Goal: Information Seeking & Learning: Find specific fact

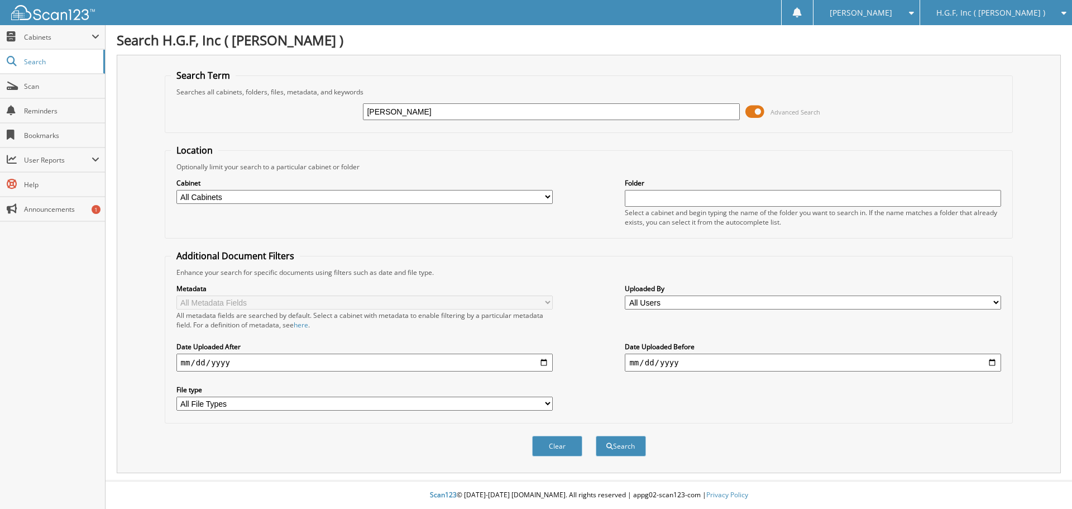
type input "[PERSON_NAME]"
click at [596, 436] on button "Search" at bounding box center [621, 446] width 50 height 21
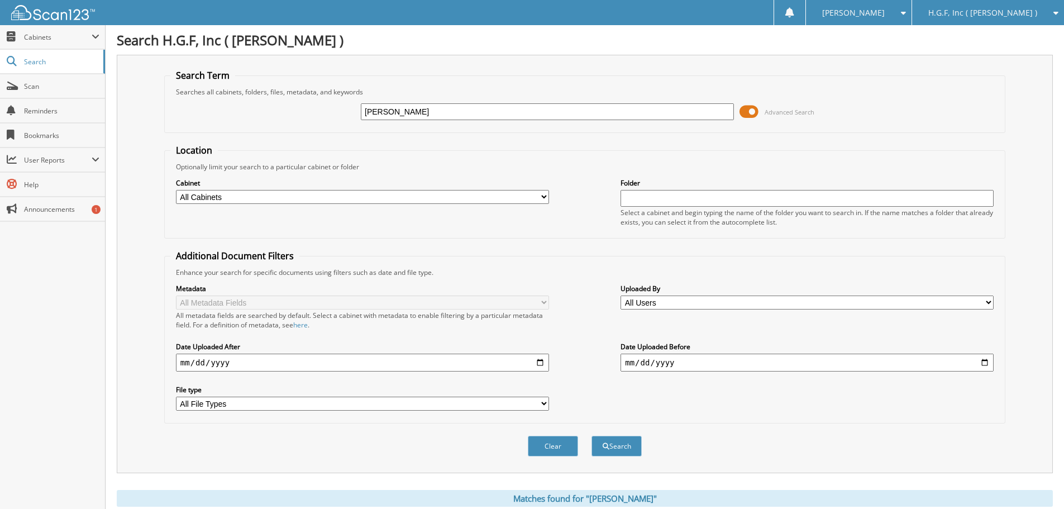
click at [415, 116] on input "[PERSON_NAME]" at bounding box center [547, 111] width 373 height 17
type input "speare, dav"
click at [591, 436] on button "Search" at bounding box center [616, 446] width 50 height 21
drag, startPoint x: 438, startPoint y: 114, endPoint x: 350, endPoint y: 128, distance: 88.8
click at [350, 128] on fieldset "Search Term Searches all cabinets, folders, files, metadata, and keywords spear…" at bounding box center [584, 101] width 841 height 64
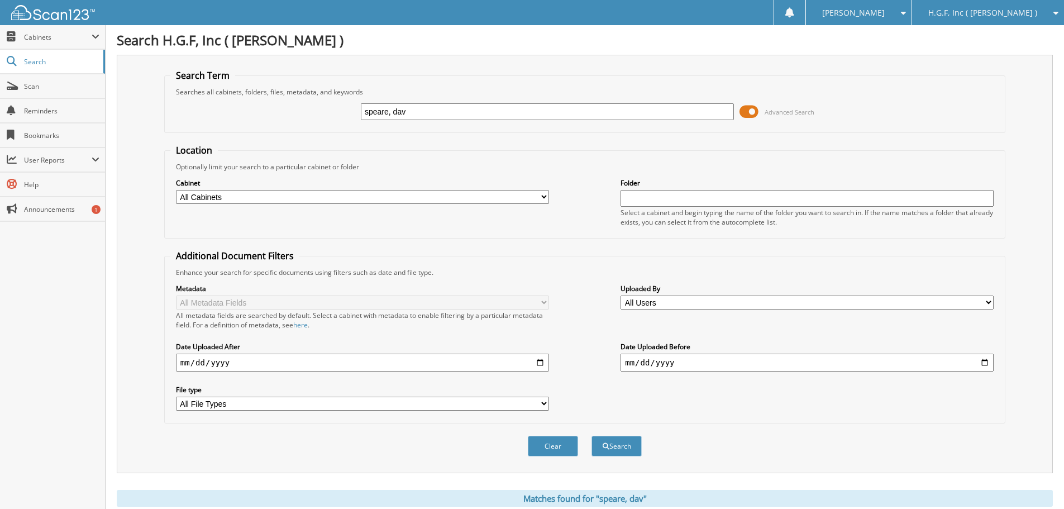
type input "s"
type input "david speare"
click at [591, 436] on button "Search" at bounding box center [616, 446] width 50 height 21
drag, startPoint x: 400, startPoint y: 119, endPoint x: 293, endPoint y: 129, distance: 107.1
click at [293, 129] on fieldset "Search Term Searches all cabinets, folders, files, metadata, and keywords david…" at bounding box center [584, 101] width 841 height 64
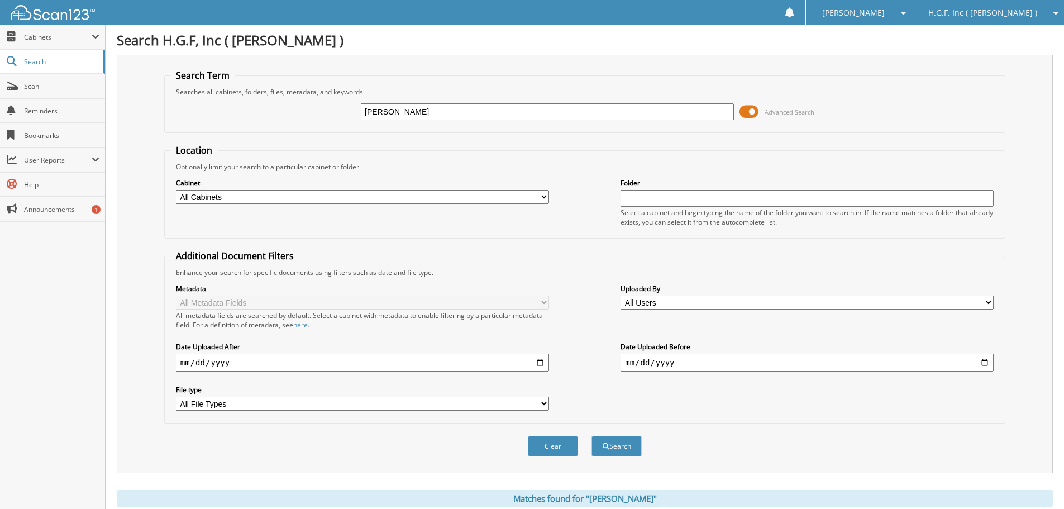
click at [429, 112] on input "david speare" at bounding box center [547, 111] width 373 height 17
click at [1006, 233] on div "Search Term Searches all cabinets, folders, files, metadata, and keywords david…" at bounding box center [585, 264] width 936 height 418
